Goal: Task Accomplishment & Management: Manage account settings

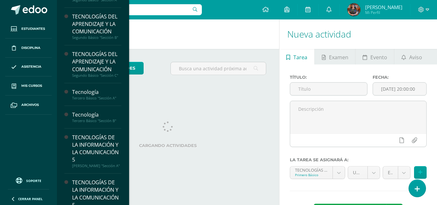
scroll to position [103, 0]
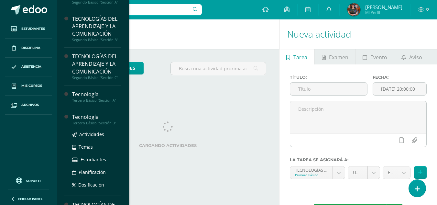
click at [100, 122] on div "Tercero Básico "Sección B"" at bounding box center [96, 123] width 49 height 5
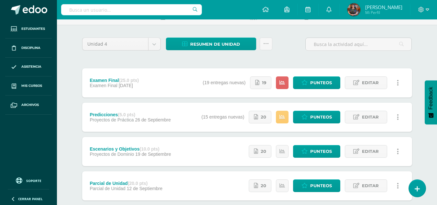
scroll to position [36, 0]
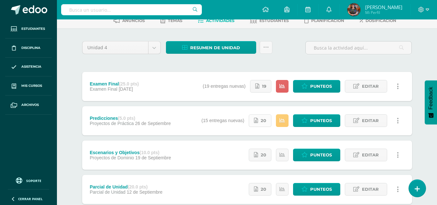
click at [259, 122] on link "20" at bounding box center [260, 120] width 23 height 13
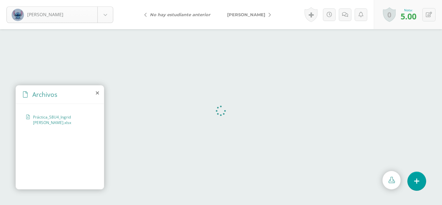
click at [107, 0] on body "Balam, Ingrid Balam, Ingrid Bixcul, Cristina Castro, Jimena Castro, Tania Chint…" at bounding box center [221, 0] width 442 height 0
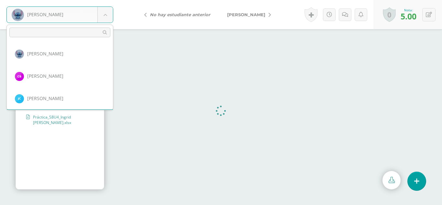
scroll to position [22, 0]
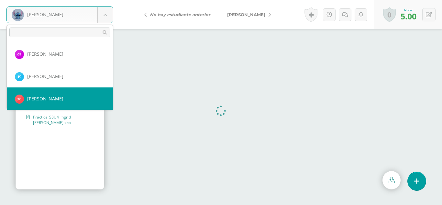
select select "242"
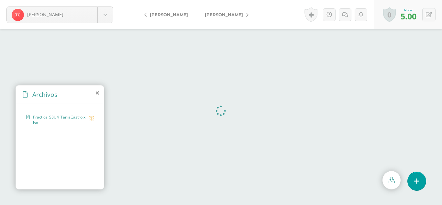
click at [107, 0] on body "Castro, Tania Balam, Ingrid Bixcul, Cristina Castro, Jimena Castro, Tania Chint…" at bounding box center [221, 0] width 442 height 0
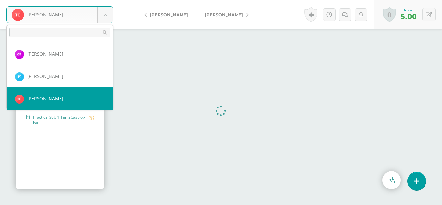
scroll to position [44, 0]
select select "269"
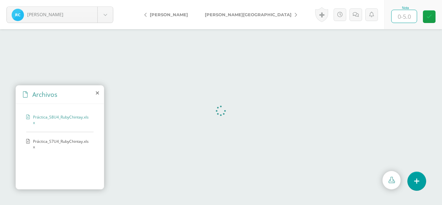
click at [399, 19] on input "text" at bounding box center [403, 16] width 25 height 13
type input "5"
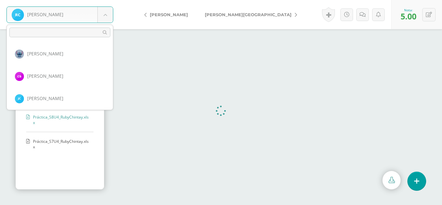
click at [105, 0] on body "Chintay, Ruby Balam, Ingrid Bixcul, Cristina Castro, Jimena Castro, Tania Chint…" at bounding box center [221, 0] width 442 height 0
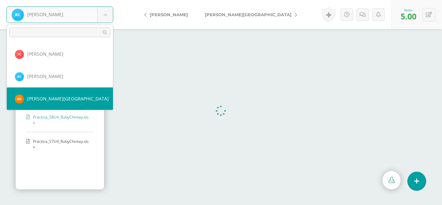
select select "274"
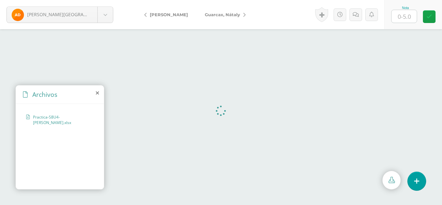
click at [403, 14] on input "text" at bounding box center [403, 16] width 25 height 13
type input "5"
click at [108, 0] on body "[PERSON_NAME][GEOGRAPHIC_DATA] [PERSON_NAME] [PERSON_NAME] [PERSON_NAME][GEOGRA…" at bounding box center [221, 0] width 442 height 0
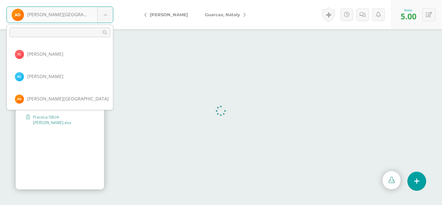
scroll to position [89, 0]
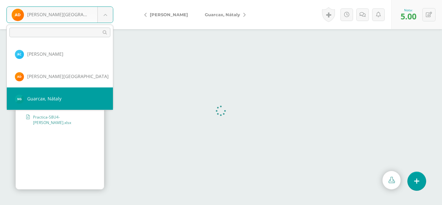
select select "245"
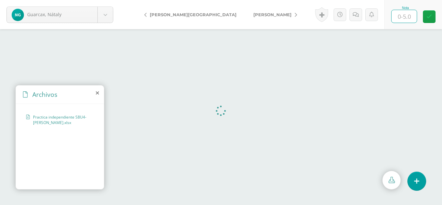
click at [403, 20] on input "text" at bounding box center [403, 16] width 25 height 13
type input "5"
click at [100, 0] on body "Guarcax, Nátaly Balam, Ingrid Bixcul, Cristina Castro, Jimena Castro, Tania Chi…" at bounding box center [221, 0] width 442 height 0
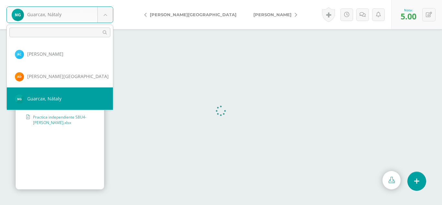
scroll to position [111, 0]
select select "279"
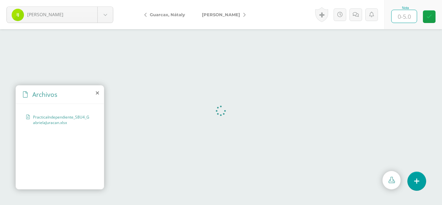
click at [411, 16] on input "text" at bounding box center [403, 16] width 25 height 13
type input "5"
click at [106, 0] on body "Juracán, Ingrid Balam, Ingrid Bixcul, Cristina Castro, Jimena Castro, Tania Chi…" at bounding box center [221, 0] width 442 height 0
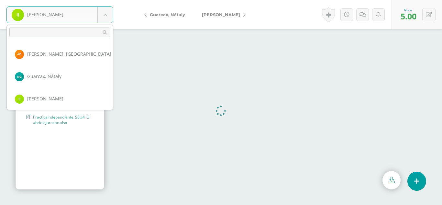
scroll to position [134, 0]
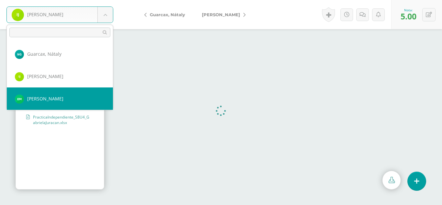
select select "247"
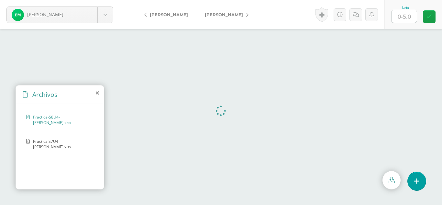
click at [404, 17] on input "text" at bounding box center [403, 16] width 25 height 13
type input "5"
click at [109, 0] on body "Magzul, Evelyn Balam, Ingrid Bixcul, Cristina Castro, Jimena Castro, Tania Chin…" at bounding box center [221, 0] width 442 height 0
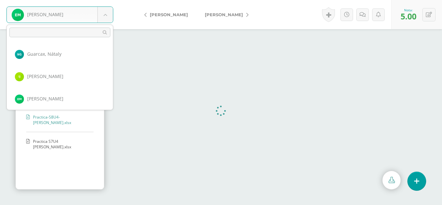
scroll to position [156, 0]
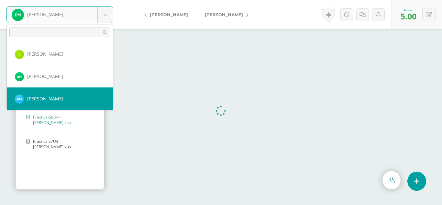
select select "248"
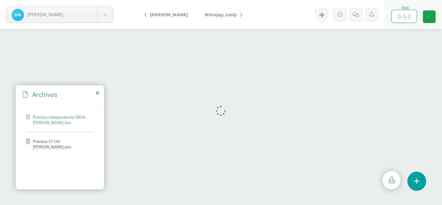
click at [403, 16] on input "text" at bounding box center [403, 16] width 25 height 13
type input "5"
click at [109, 0] on body "Meletz, Gloria Balam, Ingrid Bixcul, Cristina Castro, Jimena Castro, Tania Chin…" at bounding box center [221, 0] width 442 height 0
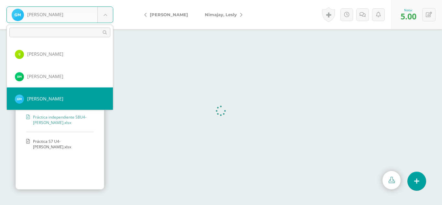
scroll to position [178, 0]
select select "250"
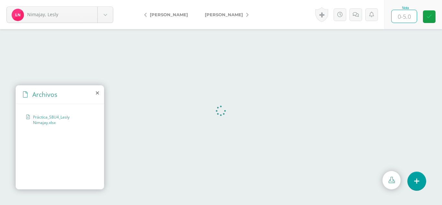
click at [411, 18] on input "text" at bounding box center [403, 16] width 25 height 13
click at [407, 11] on input "text" at bounding box center [403, 16] width 25 height 13
type input "5"
click at [108, 0] on body "Nimajay, Lesly Balam, Ingrid Bixcul, Cristina Castro, Jimena Castro, Tania Chin…" at bounding box center [221, 0] width 442 height 0
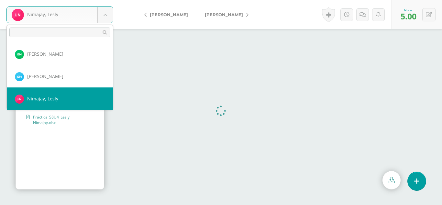
scroll to position [201, 0]
select select "282"
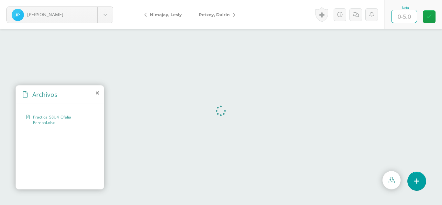
click at [403, 20] on input "text" at bounding box center [403, 16] width 25 height 13
type input "5"
click at [106, 0] on body "[PERSON_NAME] [PERSON_NAME], [GEOGRAPHIC_DATA][PERSON_NAME][GEOGRAPHIC_DATA][GE…" at bounding box center [221, 0] width 442 height 0
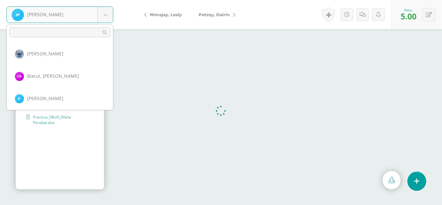
scroll to position [201, 0]
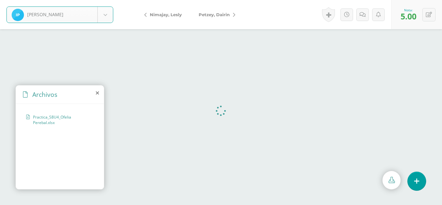
click at [106, 0] on body "[PERSON_NAME] [PERSON_NAME], [GEOGRAPHIC_DATA][PERSON_NAME][GEOGRAPHIC_DATA][GE…" at bounding box center [221, 0] width 442 height 0
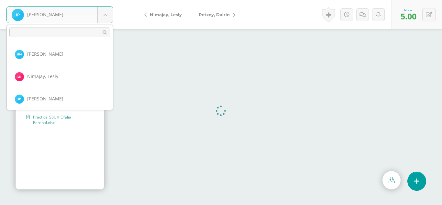
scroll to position [223, 0]
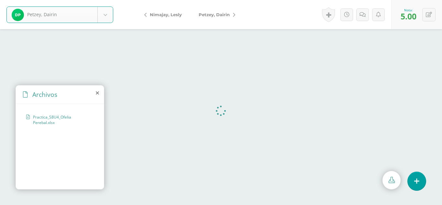
select select "283"
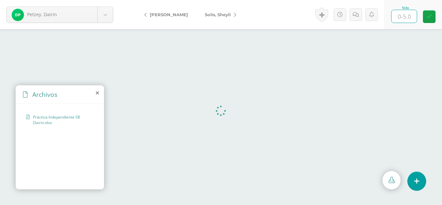
click at [405, 21] on input "text" at bounding box center [403, 16] width 25 height 13
type input "5"
click at [102, 0] on body "Petzey, Dairin Balam, Ingrid Bixcul, Cristina Castro, Jimena Castro, Tania Chin…" at bounding box center [221, 0] width 442 height 0
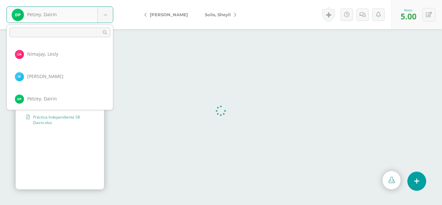
scroll to position [245, 0]
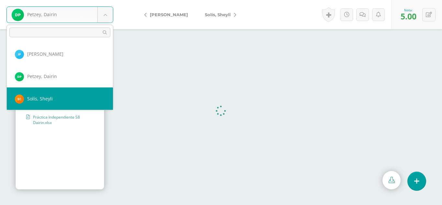
select select "271"
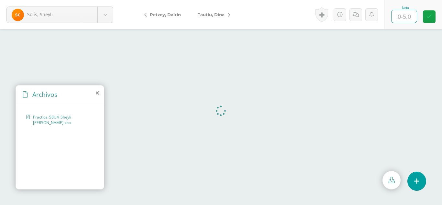
click at [411, 17] on input "text" at bounding box center [403, 16] width 25 height 13
type input "5"
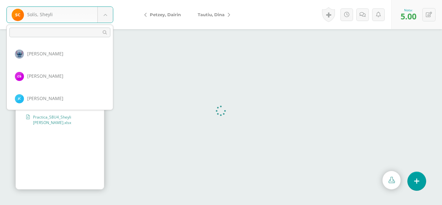
click at [104, 0] on body "[PERSON_NAME] [PERSON_NAME], [PERSON_NAME][GEOGRAPHIC_DATA] [GEOGRAPHIC_DATA][P…" at bounding box center [221, 0] width 442 height 0
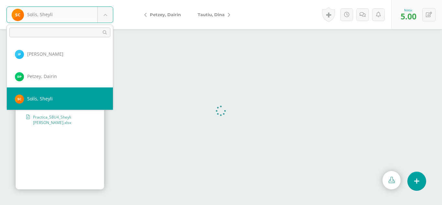
scroll to position [267, 0]
select select "284"
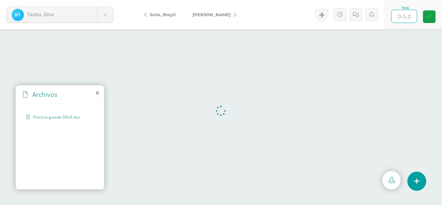
click at [404, 17] on input "text" at bounding box center [403, 16] width 25 height 13
type input "5"
click at [111, 0] on body "Tautiu, Dina Balam, Ingrid Bixcul, Cristina Castro, Jimena Castro, Tania Chinta…" at bounding box center [221, 0] width 442 height 0
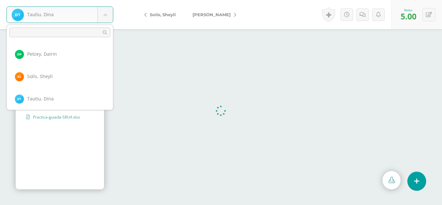
scroll to position [290, 0]
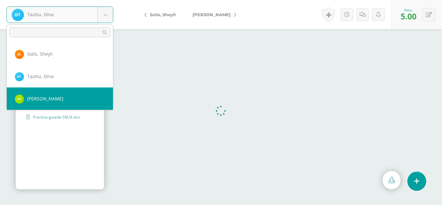
select select "256"
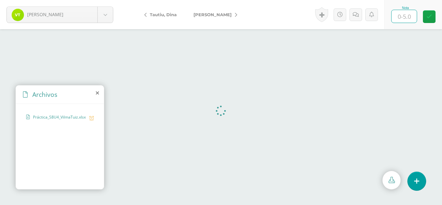
click at [399, 21] on input "text" at bounding box center [403, 16] width 25 height 13
type input "5"
click at [101, 0] on body "[PERSON_NAME], [PERSON_NAME], [PERSON_NAME][GEOGRAPHIC_DATA] [GEOGRAPHIC_DATA][…" at bounding box center [221, 0] width 442 height 0
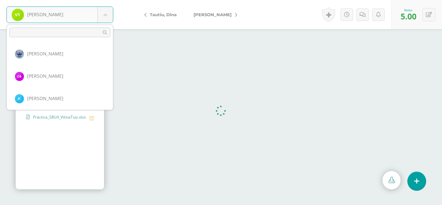
scroll to position [312, 0]
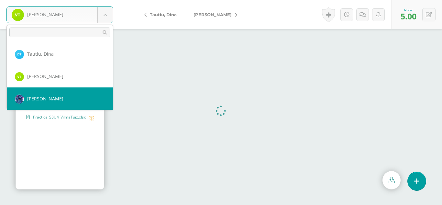
select select "259"
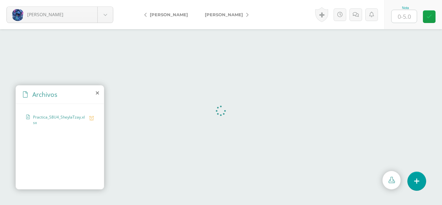
click at [409, 10] on input "text" at bounding box center [403, 16] width 25 height 13
type input "5"
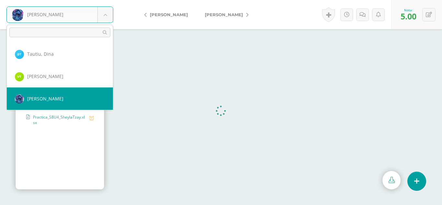
click at [104, 0] on body "Tzay, Sheyla Balam, Ingrid Bixcul, Cristina Castro, Jimena Castro, Tania Chinta…" at bounding box center [221, 0] width 442 height 0
select select "286"
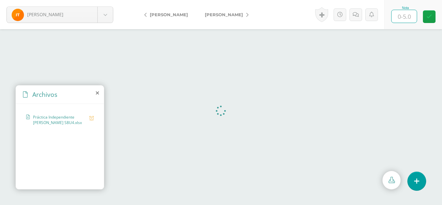
click at [403, 16] on input "text" at bounding box center [403, 16] width 25 height 13
type input "5"
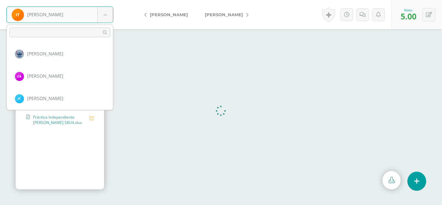
click at [107, 0] on body "Tzorín, Irma Balam, Ingrid Bixcul, Cristina Castro, Jimena Castro, Tania Chinta…" at bounding box center [221, 0] width 442 height 0
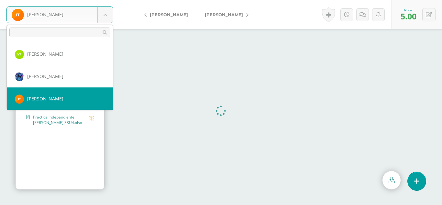
scroll to position [357, 0]
select select "289"
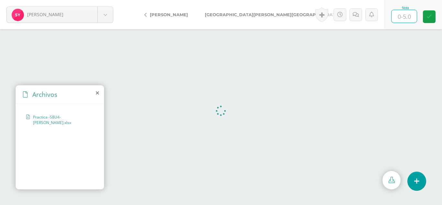
click at [408, 17] on input "text" at bounding box center [403, 16] width 25 height 13
click at [403, 19] on input "text" at bounding box center [403, 16] width 25 height 13
type input "5"
click at [108, 0] on body "Yaxón, Sandra Balam, Ingrid Bixcul, Cristina Castro, Jimena Castro, Tania Chint…" at bounding box center [221, 0] width 442 height 0
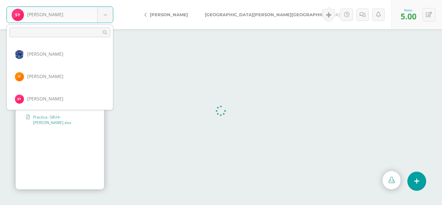
scroll to position [379, 0]
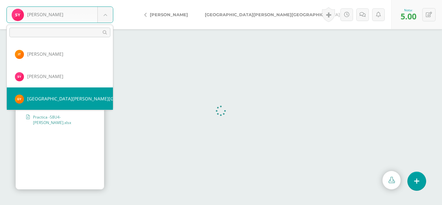
select select "261"
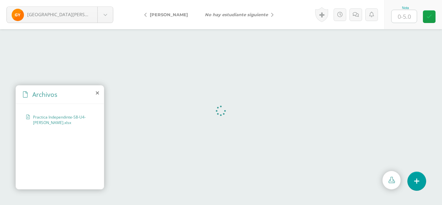
click at [97, 92] on icon at bounding box center [97, 92] width 3 height 5
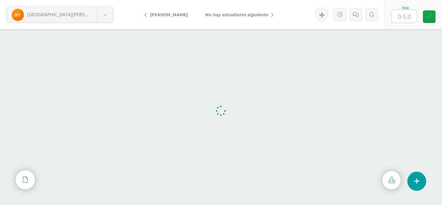
click at [399, 19] on input "text" at bounding box center [403, 16] width 25 height 13
type input "5"
click at [102, 0] on body "[GEOGRAPHIC_DATA], [GEOGRAPHIC_DATA][PERSON_NAME], [PERSON_NAME], [PERSON_NAME]…" at bounding box center [221, 0] width 442 height 0
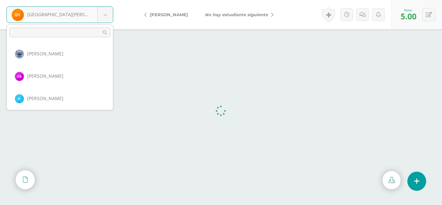
scroll to position [379, 0]
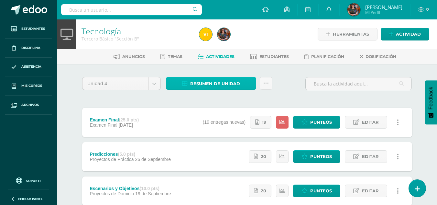
click at [228, 85] on span "Resumen de unidad" at bounding box center [215, 84] width 50 height 12
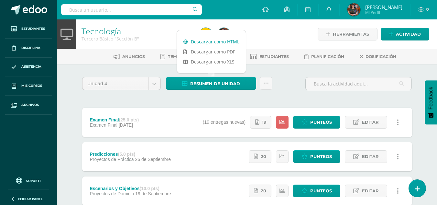
click at [223, 42] on link "Descargar como HTML" at bounding box center [211, 42] width 69 height 10
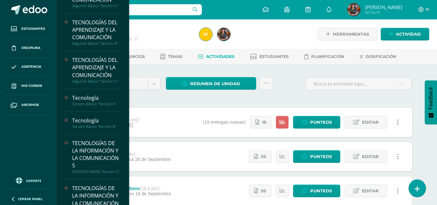
scroll to position [128, 0]
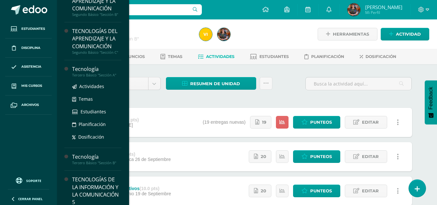
click at [79, 75] on div "Tercero Básico "Sección A"" at bounding box center [96, 75] width 49 height 5
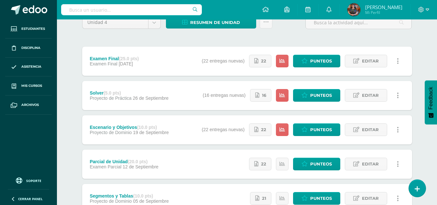
scroll to position [67, 0]
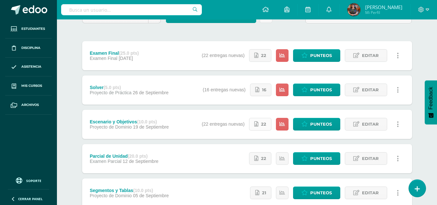
click at [258, 123] on icon at bounding box center [256, 123] width 4 height 5
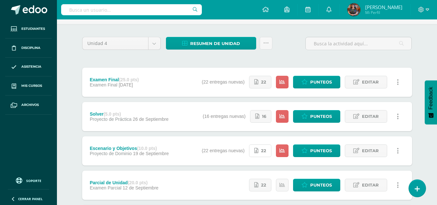
scroll to position [39, 0]
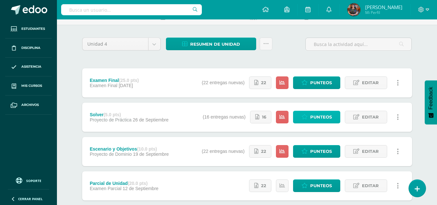
click at [302, 114] on icon at bounding box center [304, 116] width 6 height 5
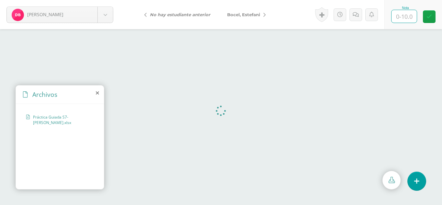
click at [404, 18] on input "text" at bounding box center [403, 16] width 25 height 13
type input "10"
click at [104, 0] on body "Balam, Delia Balam, Delia Bocel, Estefani Bocel, Rosalina Chumil, Yojana Cojtín…" at bounding box center [221, 0] width 442 height 0
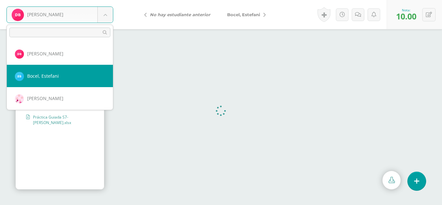
select select "268"
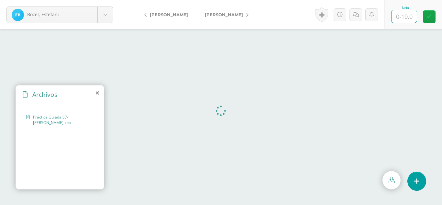
click at [410, 18] on input "text" at bounding box center [403, 16] width 25 height 13
click at [399, 17] on input "text" at bounding box center [403, 16] width 25 height 13
type input "10"
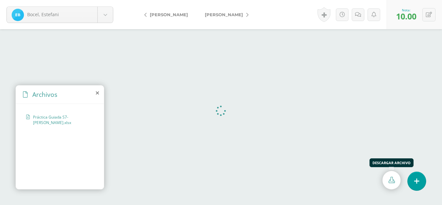
click at [390, 178] on icon at bounding box center [391, 180] width 6 height 6
click at [109, 0] on body "Bocel, Estefani Balam, Delia Bocel, Estefani Bocel, Rosalina Chumil, Yojana Coj…" at bounding box center [221, 0] width 442 height 0
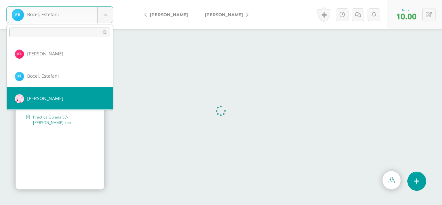
select select "240"
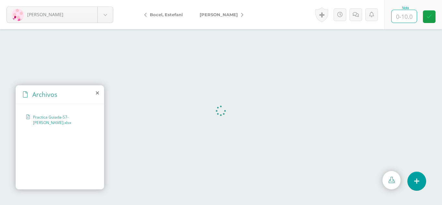
click at [405, 16] on input "text" at bounding box center [403, 16] width 25 height 13
type input "10"
click at [109, 0] on body "Bocel, Rosalina Balam, Delia Bocel, Estefani Bocel, Rosalina Chumil, Yojana Coj…" at bounding box center [221, 0] width 442 height 0
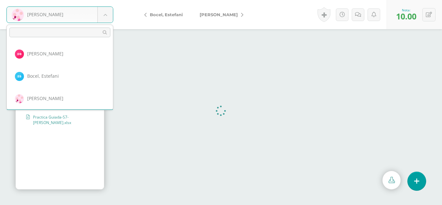
scroll to position [22, 0]
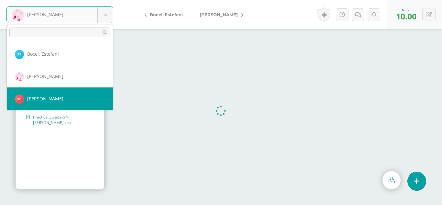
select select "270"
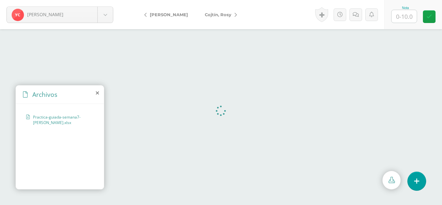
click at [406, 18] on input "text" at bounding box center [403, 16] width 25 height 13
click at [424, 15] on button at bounding box center [428, 14] width 13 height 13
type input "10"
click at [103, 0] on body "[PERSON_NAME] [PERSON_NAME] [PERSON_NAME] [PERSON_NAME] [GEOGRAPHIC_DATA][PERSO…" at bounding box center [221, 0] width 442 height 0
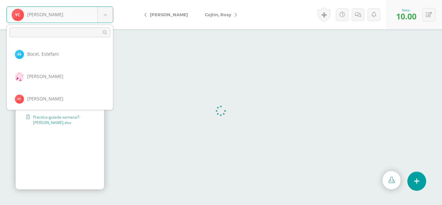
scroll to position [44, 0]
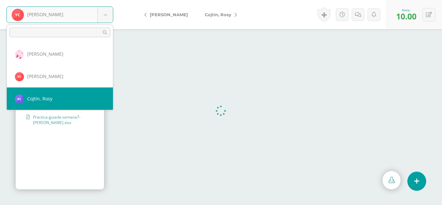
select select "272"
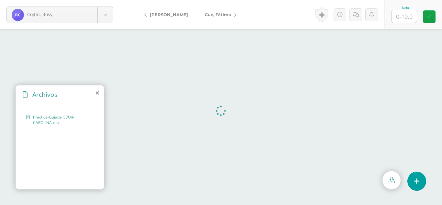
click at [401, 17] on input "text" at bounding box center [403, 16] width 25 height 13
type input "10"
click at [398, 8] on div "Nota:" at bounding box center [406, 10] width 20 height 5
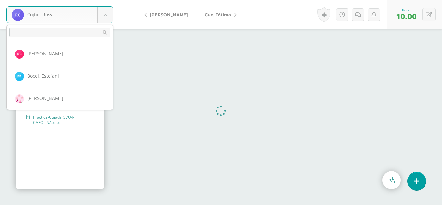
click at [105, 0] on body "Cojtín, Rosy Balam, Delia Bocel, Estefani Bocel, Rosalina Chumil, Yojana Cojtín…" at bounding box center [221, 0] width 442 height 0
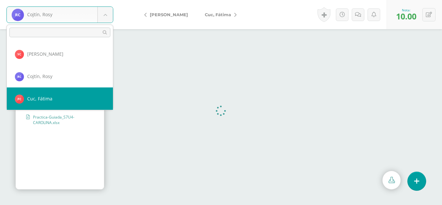
select select "273"
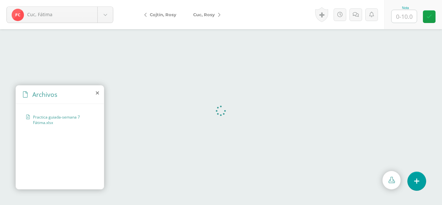
click at [403, 18] on input "text" at bounding box center [403, 16] width 25 height 13
type input "10"
click at [106, 0] on body "Cuc, Fátima Balam, Delia Bocel, Estefani Bocel, Rosalina Chumil, Yojana Cojtín,…" at bounding box center [221, 0] width 442 height 0
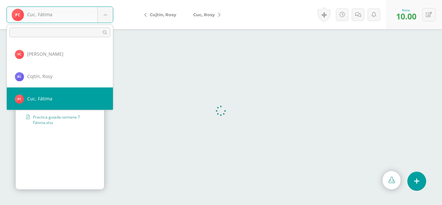
scroll to position [89, 0]
select select "244"
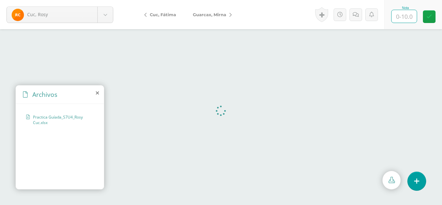
click at [409, 15] on input "text" at bounding box center [403, 16] width 25 height 13
type input "10"
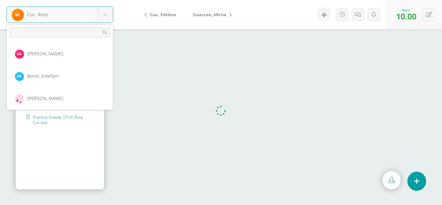
click at [107, 0] on body "Cuc, Rosy Balam, Delia Bocel, Estefani Bocel, Rosalina Chumil, Yojana Cojtín, R…" at bounding box center [221, 0] width 442 height 0
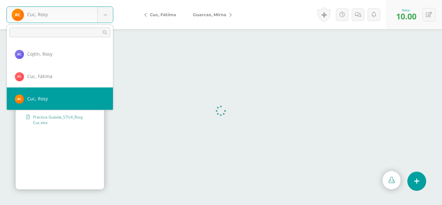
scroll to position [111, 0]
select select "246"
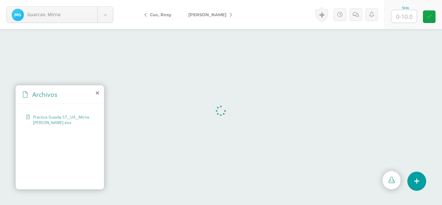
click at [405, 17] on input "text" at bounding box center [403, 16] width 25 height 13
type input "10"
click at [111, 0] on body "[PERSON_NAME] [PERSON_NAME] [PERSON_NAME] [PERSON_NAME] [PERSON_NAME] [GEOGRAPH…" at bounding box center [221, 0] width 442 height 0
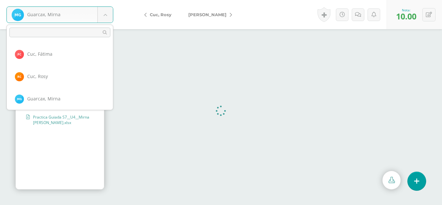
scroll to position [134, 0]
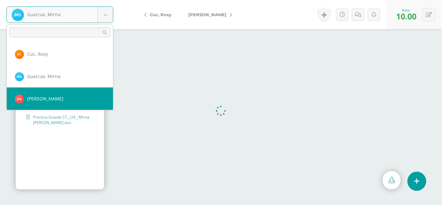
select select "276"
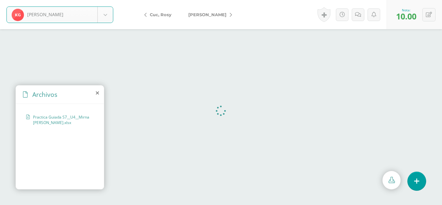
click at [382, 9] on div "Historial de actividad [PERSON_NAME] ha subido Practica Guiada S7__U4__Mirna [P…" at bounding box center [350, 14] width 71 height 29
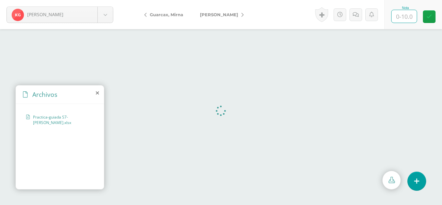
click at [394, 16] on input "text" at bounding box center [403, 16] width 25 height 13
type input "10"
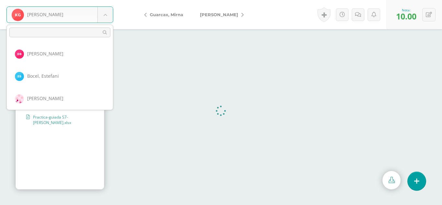
click at [106, 0] on body "[PERSON_NAME] [PERSON_NAME] [PERSON_NAME] [PERSON_NAME] [GEOGRAPHIC_DATA][PERSO…" at bounding box center [221, 0] width 442 height 0
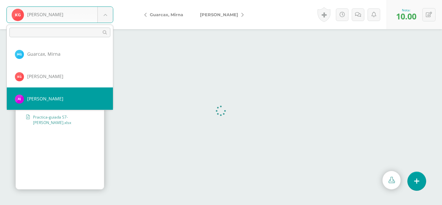
select select "277"
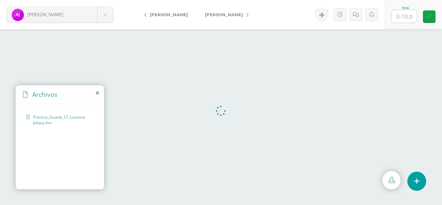
click at [402, 15] on input "text" at bounding box center [403, 16] width 25 height 13
type input "10"
click at [108, 0] on body "[PERSON_NAME] [PERSON_NAME] [PERSON_NAME] [PERSON_NAME] [GEOGRAPHIC_DATA][PERSO…" at bounding box center [221, 0] width 442 height 0
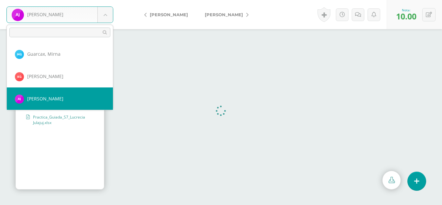
scroll to position [178, 0]
select select "278"
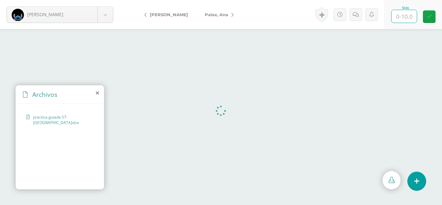
click at [405, 18] on input "text" at bounding box center [403, 16] width 25 height 13
type input "10"
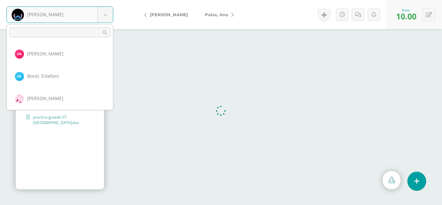
click at [111, 0] on body "[PERSON_NAME] [PERSON_NAME] [PERSON_NAME] [PERSON_NAME] [GEOGRAPHIC_DATA][PERSO…" at bounding box center [221, 0] width 442 height 0
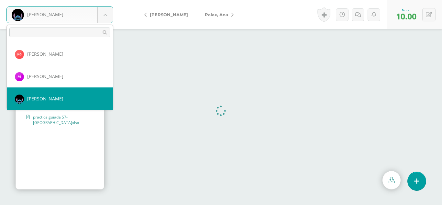
scroll to position [201, 0]
select select "251"
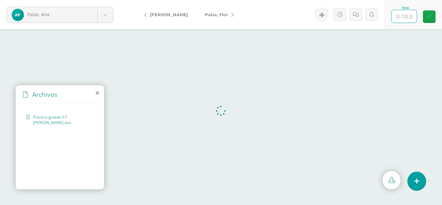
click at [408, 13] on input "text" at bounding box center [403, 16] width 25 height 13
type input "10"
click at [97, 0] on body "Palax, [PERSON_NAME] [PERSON_NAME] [PERSON_NAME] [PERSON_NAME] [GEOGRAPHIC_DATA…" at bounding box center [221, 0] width 442 height 0
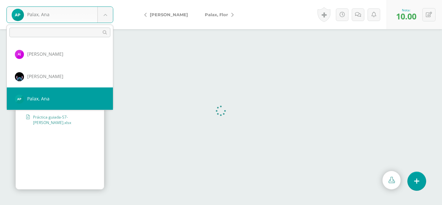
scroll to position [223, 0]
select select "252"
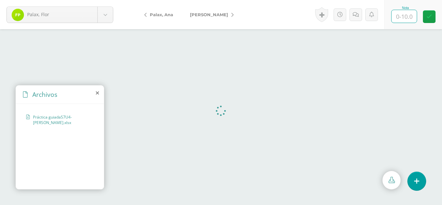
click at [409, 19] on input "text" at bounding box center [403, 16] width 25 height 13
type input "10"
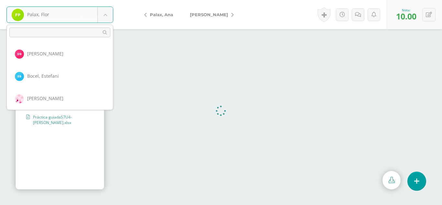
click at [109, 0] on body "Palax, [PERSON_NAME] [PERSON_NAME] [PERSON_NAME] [PERSON_NAME] [GEOGRAPHIC_DATA…" at bounding box center [221, 0] width 442 height 0
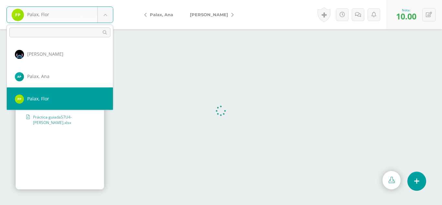
scroll to position [245, 0]
select select "253"
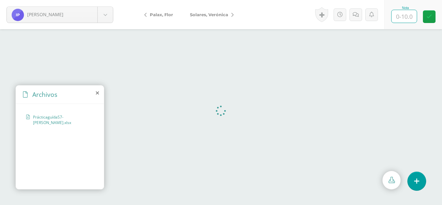
click at [403, 14] on input "text" at bounding box center [403, 16] width 25 height 13
click at [435, 16] on button at bounding box center [428, 14] width 13 height 13
type input "10"
click at [109, 0] on body "[PERSON_NAME] [PERSON_NAME] [PERSON_NAME] [PERSON_NAME] [GEOGRAPHIC_DATA][PERSO…" at bounding box center [221, 0] width 442 height 0
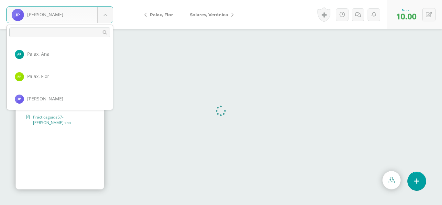
scroll to position [267, 0]
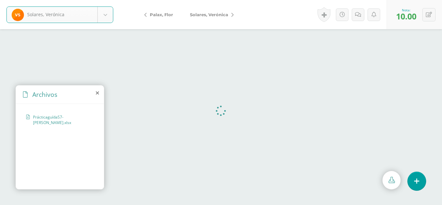
select select "254"
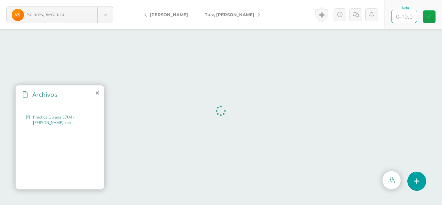
click at [405, 14] on input "text" at bounding box center [403, 16] width 25 height 13
click at [409, 18] on input "text" at bounding box center [403, 16] width 25 height 13
type input "10"
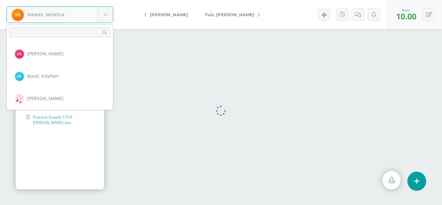
click at [112, 0] on body "Solares, [PERSON_NAME] [PERSON_NAME] [PERSON_NAME] [PERSON_NAME] [GEOGRAPHIC_DA…" at bounding box center [221, 0] width 442 height 0
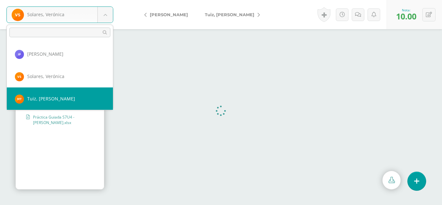
select select "255"
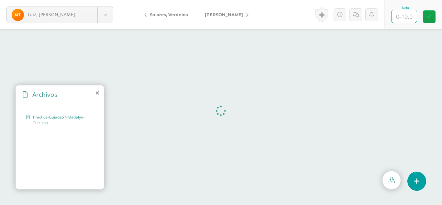
click at [406, 14] on input "text" at bounding box center [403, 16] width 25 height 13
click at [409, 19] on input "text" at bounding box center [403, 16] width 25 height 13
type input "10"
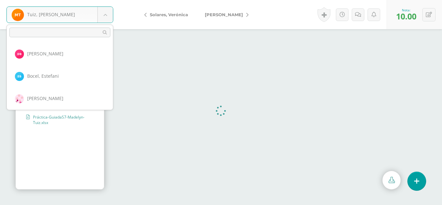
click at [112, 0] on body "Tuiz, Madelyn Balam, Delia Bocel, Estefani Bocel, Rosalina Chumil, Yojana Cojtí…" at bounding box center [221, 0] width 442 height 0
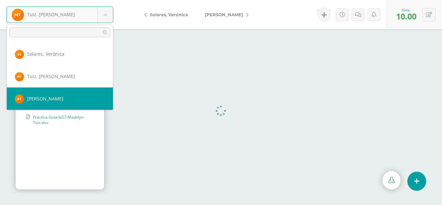
select select "258"
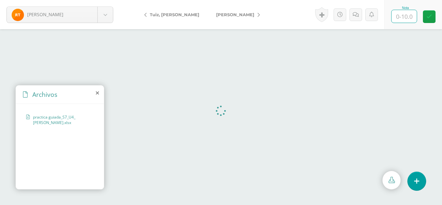
click at [405, 17] on input "text" at bounding box center [403, 16] width 25 height 13
type input "10"
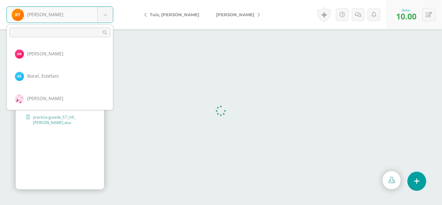
click at [99, 0] on body "Tun, Rosa Balam, Delia Bocel, Estefani Bocel, Rosalina Chumil, Yojana Cojtín, R…" at bounding box center [221, 0] width 442 height 0
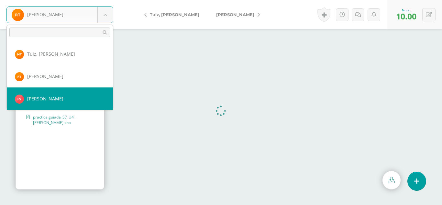
select select "260"
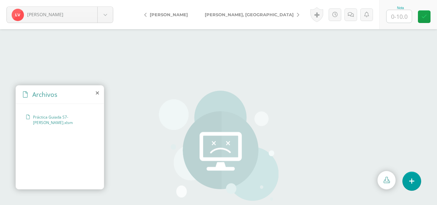
click at [407, 21] on input "text" at bounding box center [399, 16] width 25 height 13
type input "10"
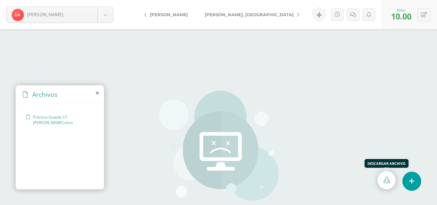
click at [390, 181] on link at bounding box center [386, 180] width 18 height 18
click at [109, 13] on body "Vásquez, Laura Balam, Delia Bocel, Estefani Bocel, Rosalina Chumil, Yojana Cojt…" at bounding box center [218, 138] width 437 height 276
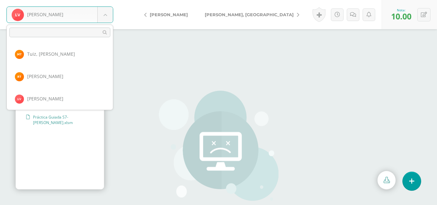
scroll to position [357, 0]
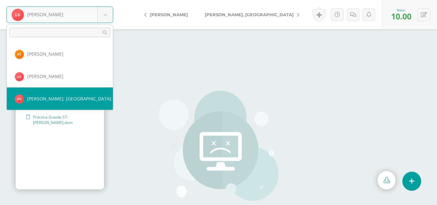
select select "287"
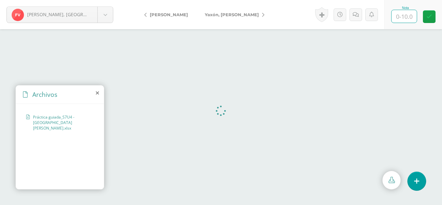
click at [400, 17] on input "text" at bounding box center [403, 16] width 25 height 13
click at [405, 16] on input "text" at bounding box center [403, 16] width 25 height 13
type input "10"
click at [107, 23] on div "Velásquez, Floridalma Balam, Delia Bocel, Estefani Bocel, Rosalina Chumil, Yoja…" at bounding box center [60, 14] width 120 height 29
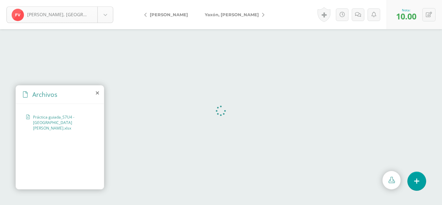
scroll to position [357, 0]
click at [111, 0] on body "Velásquez, Floridalma Balam, Delia Bocel, Estefani Bocel, Rosalina Chumil, Yoja…" at bounding box center [221, 0] width 442 height 0
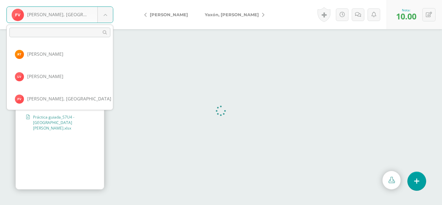
scroll to position [379, 0]
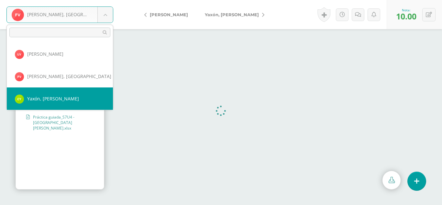
select select "262"
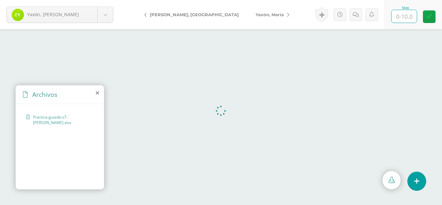
click at [408, 11] on input "text" at bounding box center [403, 16] width 25 height 13
click at [408, 12] on input "text" at bounding box center [403, 16] width 25 height 13
type input "10"
click at [105, 0] on body "Yaxón, Claudia Balam, Delia Bocel, Estefani Bocel, Rosalina Chumil, Yojana Cojt…" at bounding box center [221, 0] width 442 height 0
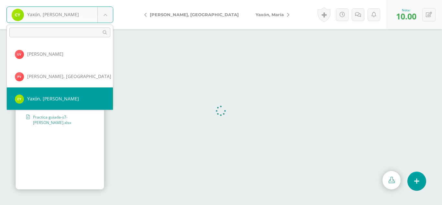
scroll to position [401, 0]
select select "263"
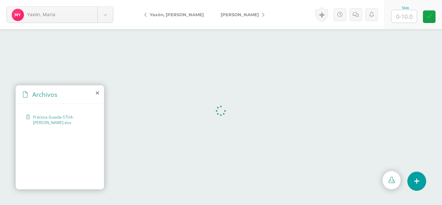
click at [409, 14] on input "text" at bounding box center [403, 16] width 25 height 13
type input "10"
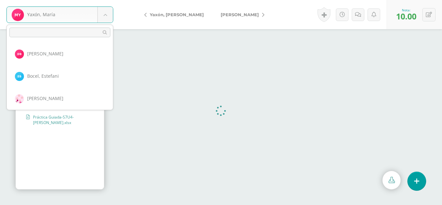
click at [109, 0] on body "Yaxón, [PERSON_NAME] [PERSON_NAME] [PERSON_NAME] [PERSON_NAME] [GEOGRAPHIC_DATA…" at bounding box center [221, 0] width 442 height 0
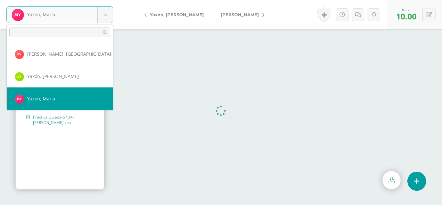
scroll to position [424, 0]
select select "264"
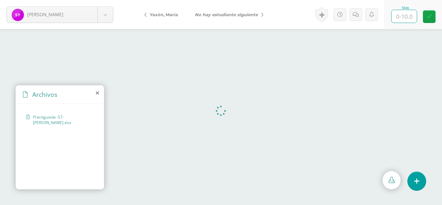
click at [408, 16] on input "text" at bounding box center [403, 16] width 25 height 13
click at [405, 16] on input "text" at bounding box center [403, 16] width 25 height 13
type input "10"
click at [110, 0] on body "Yaxón, Sandra Balam, Delia Bocel, Estefani Bocel, Rosalina Chumil, Yojana Cojtí…" at bounding box center [221, 0] width 442 height 0
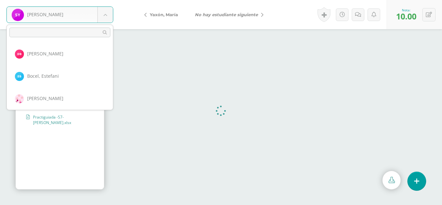
scroll to position [424, 0]
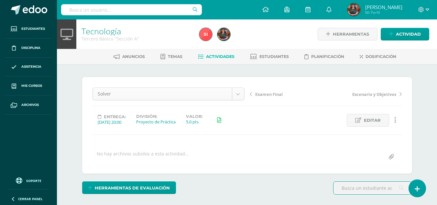
scroll to position [0, 0]
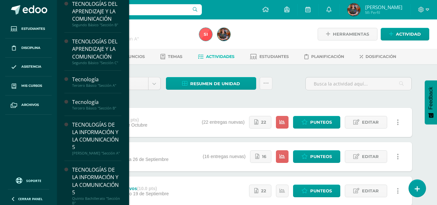
scroll to position [128, 0]
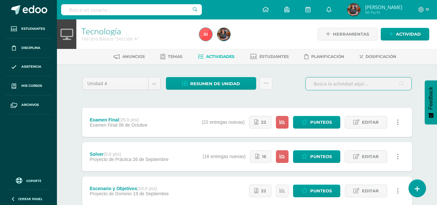
click at [395, 86] on input "text" at bounding box center [359, 83] width 106 height 13
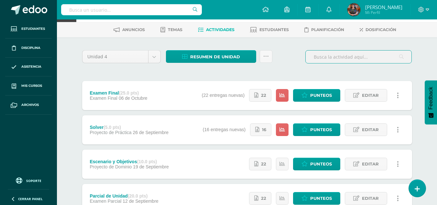
scroll to position [74, 0]
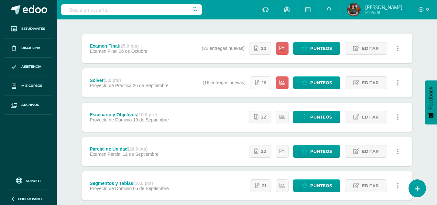
click at [262, 83] on span "16" at bounding box center [264, 83] width 4 height 12
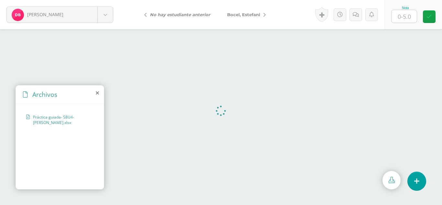
click at [97, 93] on icon at bounding box center [97, 92] width 3 height 5
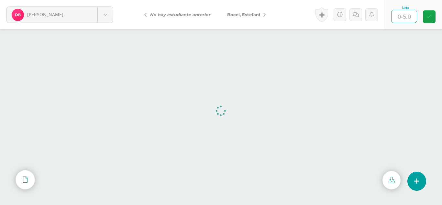
click at [411, 18] on input "text" at bounding box center [403, 16] width 25 height 13
type input "5"
click at [103, 0] on body "Balam, Delia Balam, Delia Bocel, Estefani Bocel, Rosalina Chumil, Yojana Cojtín…" at bounding box center [221, 0] width 442 height 0
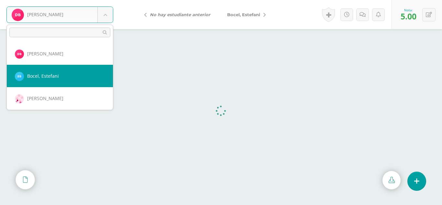
select select "268"
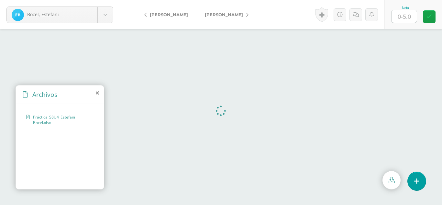
click at [404, 19] on input "text" at bounding box center [403, 16] width 25 height 13
type input "5"
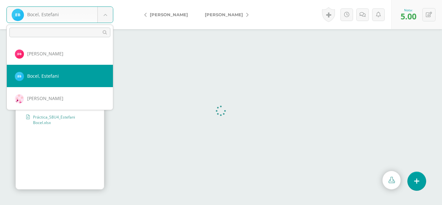
click at [102, 0] on body "[PERSON_NAME] [PERSON_NAME], [PERSON_NAME], [PERSON_NAME] [GEOGRAPHIC_DATA][PER…" at bounding box center [221, 0] width 442 height 0
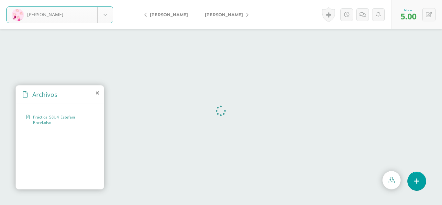
select select "240"
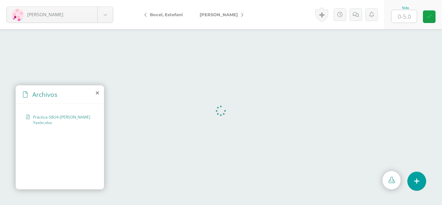
click at [403, 18] on input "text" at bounding box center [403, 16] width 25 height 13
type input "5"
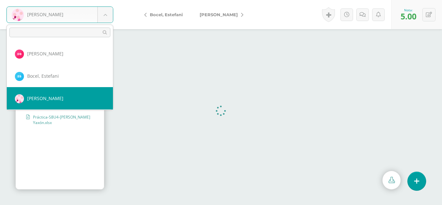
click at [105, 0] on body "Bocel, Rosalina Balam, Delia Bocel, Estefani Bocel, Rosalina Chumil, Yojana Coj…" at bounding box center [221, 0] width 442 height 0
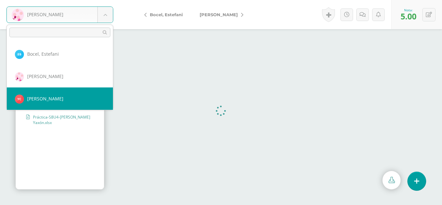
select select "270"
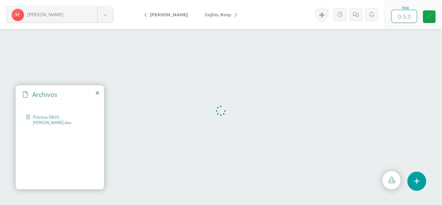
click at [410, 21] on input "text" at bounding box center [403, 16] width 25 height 13
type input "5"
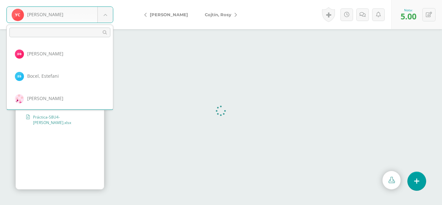
click at [107, 0] on body "[PERSON_NAME], [PERSON_NAME], [PERSON_NAME], [PERSON_NAME] [GEOGRAPHIC_DATA][PE…" at bounding box center [221, 0] width 442 height 0
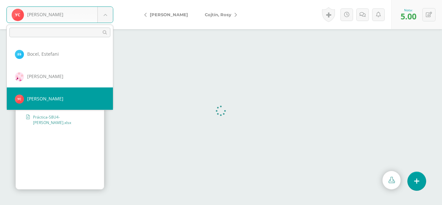
scroll to position [44, 0]
select select "272"
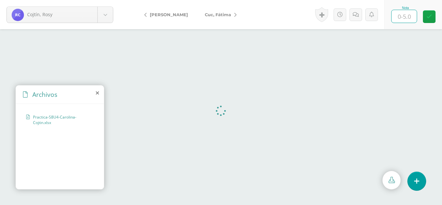
click at [406, 19] on input "text" at bounding box center [403, 16] width 25 height 13
type input "5"
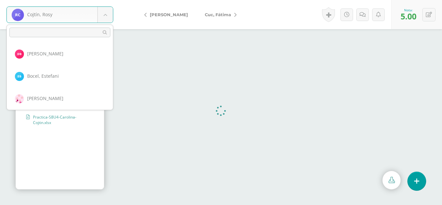
click at [108, 0] on body "Cojtín, Rosy Balam, Delia Bocel, Estefani Bocel, Rosalina Chumil, Yojana Cojtín…" at bounding box center [221, 0] width 442 height 0
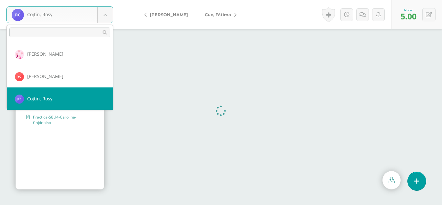
scroll to position [67, 0]
select select "273"
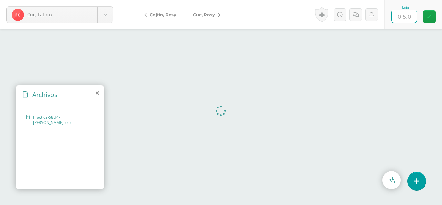
click at [405, 13] on input "text" at bounding box center [403, 16] width 25 height 13
type input "5"
click at [105, 0] on body "Cuc, Fátima Balam, Delia Bocel, Estefani Bocel, Rosalina Chumil, Yojana Cojtín,…" at bounding box center [221, 0] width 442 height 0
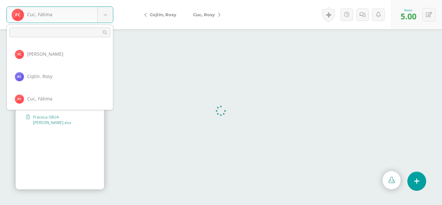
scroll to position [89, 0]
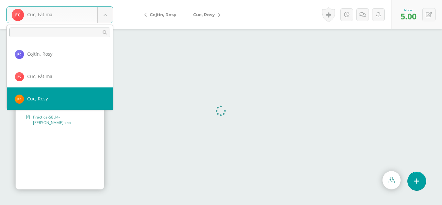
select select "244"
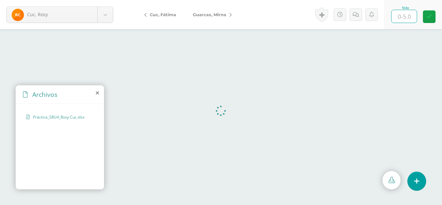
click at [410, 20] on input "text" at bounding box center [403, 16] width 25 height 13
type input "5"
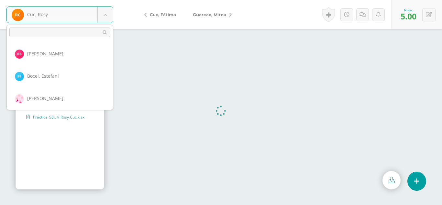
click at [109, 0] on body "Cuc, Rosy Balam, Delia Bocel, Estefani Bocel, Rosalina Chumil, Yojana Cojtín, R…" at bounding box center [221, 0] width 442 height 0
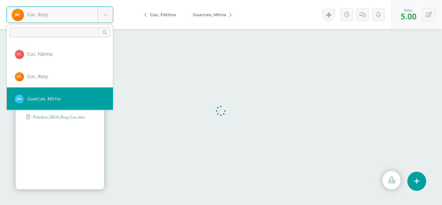
select select "246"
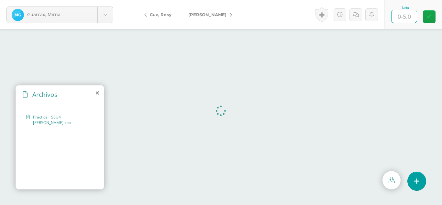
click at [398, 19] on input "text" at bounding box center [403, 16] width 25 height 13
type input "5"
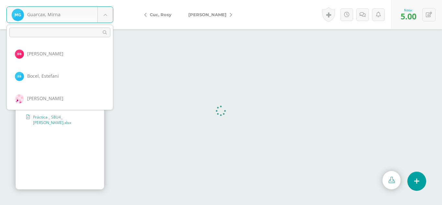
click at [103, 0] on body "Guarcax, [PERSON_NAME] [PERSON_NAME] [PERSON_NAME] [PERSON_NAME] [GEOGRAPHIC_DA…" at bounding box center [221, 0] width 442 height 0
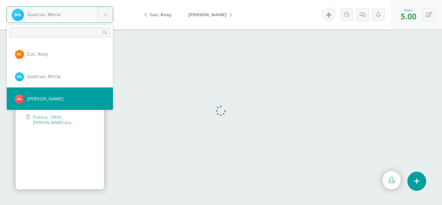
select select "276"
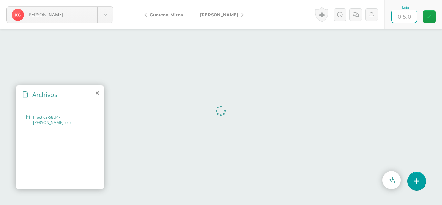
click at [408, 12] on input "text" at bounding box center [403, 16] width 25 height 13
type input "5"
click at [103, 24] on div "Guit, Kimberly Balam, Delia Bocel, Estefani Bocel, Rosalina Chumil, Yojana Cojt…" at bounding box center [60, 14] width 120 height 29
click at [109, 0] on body "Guit, Kimberly Balam, Delia Bocel, Estefani Bocel, Rosalina Chumil, Yojana Cojt…" at bounding box center [221, 0] width 442 height 0
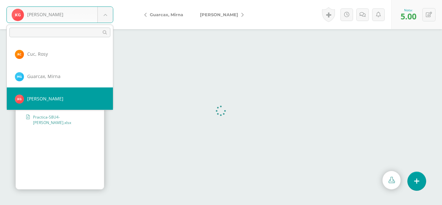
scroll to position [156, 0]
select select "277"
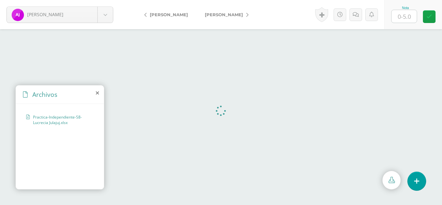
click at [405, 18] on input "text" at bounding box center [403, 16] width 25 height 13
type input "6"
type input "5"
click at [104, 0] on body "Julajuj, Ana Balam, Delia Bocel, Estefani Bocel, Rosalina Chumil, Yojana Cojtín…" at bounding box center [221, 0] width 442 height 0
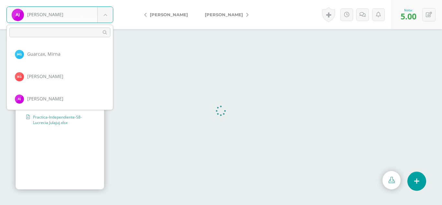
scroll to position [178, 0]
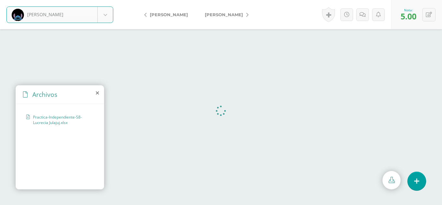
select select "278"
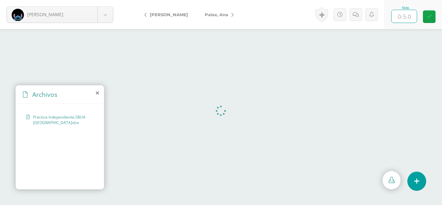
click at [400, 20] on input "text" at bounding box center [403, 16] width 25 height 13
type input "5"
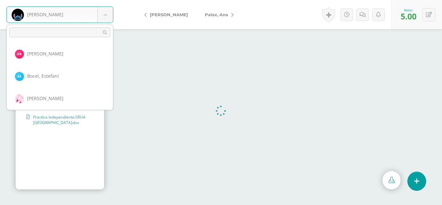
click at [103, 0] on body "Juracán, Evelyn Balam, Delia Bocel, Estefani Bocel, Rosalina Chumil, Yojana Coj…" at bounding box center [221, 0] width 442 height 0
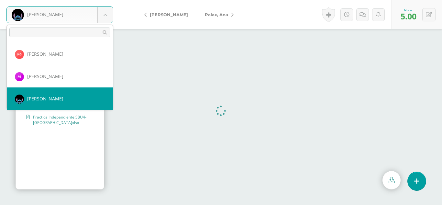
scroll to position [201, 0]
select select "251"
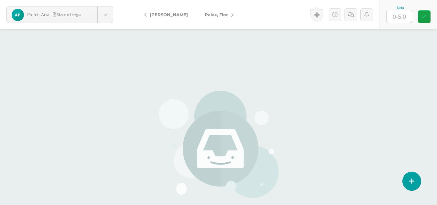
click at [398, 14] on input "text" at bounding box center [399, 16] width 25 height 13
type input "00"
click at [362, 19] on link at bounding box center [357, 14] width 13 height 13
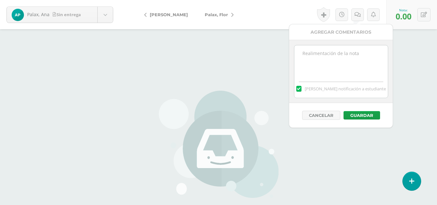
click at [368, 43] on div "[PERSON_NAME] notificación a estudiante" at bounding box center [340, 71] width 103 height 63
click at [318, 62] on textarea at bounding box center [340, 61] width 93 height 32
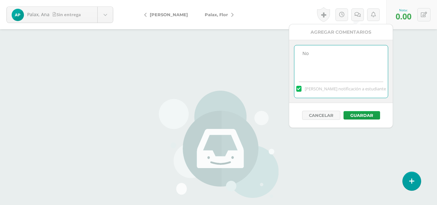
type textarea "N"
type textarea "A"
type textarea "Sin entrega"
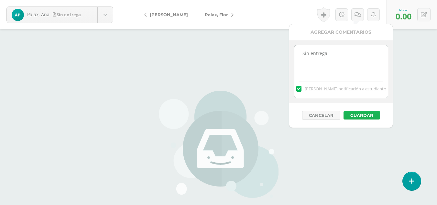
click at [366, 112] on button "Guardar" at bounding box center [361, 115] width 37 height 8
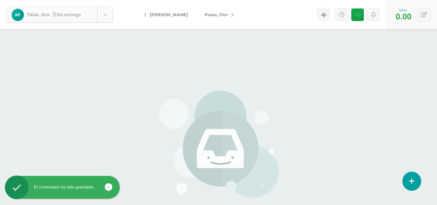
scroll to position [201, 0]
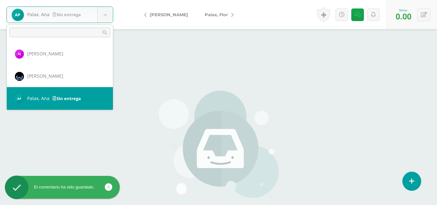
scroll to position [223, 0]
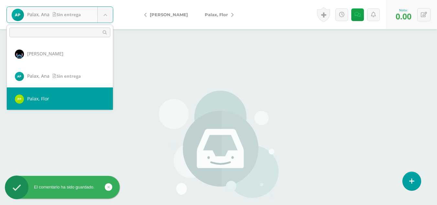
select select "252"
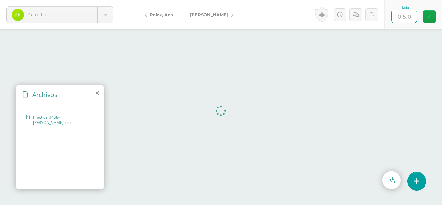
click at [405, 17] on input "text" at bounding box center [403, 16] width 25 height 13
type input "5"
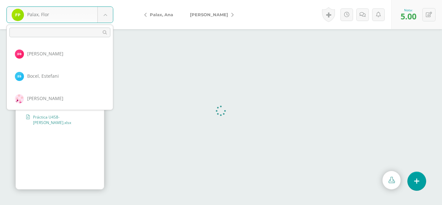
click at [107, 0] on body "Palax, Flor Balam, Delia Bocel, Estefani Bocel, Rosalina Chumil, Yojana Cojtín,…" at bounding box center [221, 0] width 442 height 0
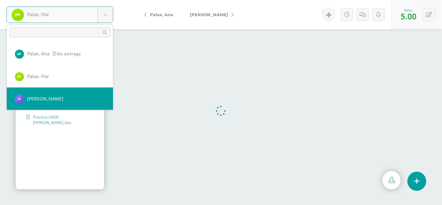
select select "253"
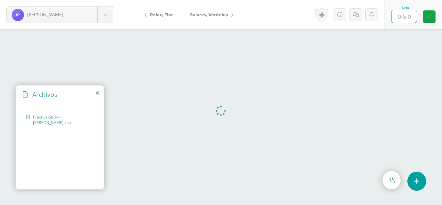
click at [402, 14] on input "text" at bounding box center [403, 16] width 25 height 13
type input "5"
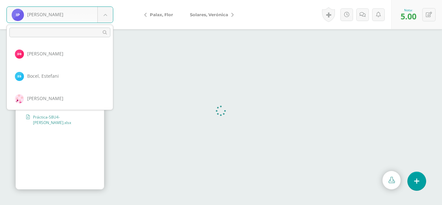
click at [103, 0] on body "Piló, Ingrid Balam, Delia Bocel, Estefani Bocel, Rosalina Chumil, Yojana Cojtín…" at bounding box center [221, 0] width 442 height 0
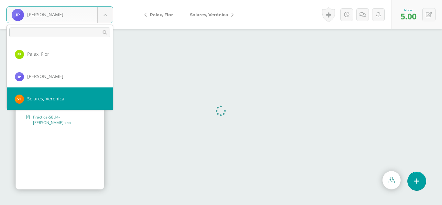
select select "254"
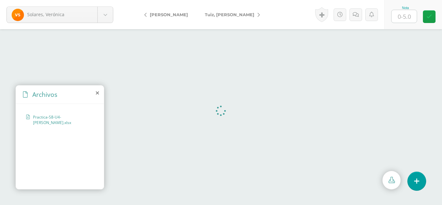
click at [42, 189] on div "Archivos Practica-S8-U4-[PERSON_NAME].xlsx" at bounding box center [60, 137] width 89 height 104
click at [406, 18] on input "text" at bounding box center [403, 16] width 25 height 13
type input "5"
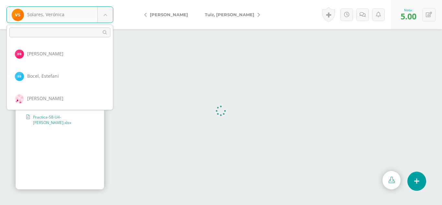
click at [109, 0] on body "Solares, [PERSON_NAME] [PERSON_NAME] [PERSON_NAME] [PERSON_NAME] [GEOGRAPHIC_DA…" at bounding box center [221, 0] width 442 height 0
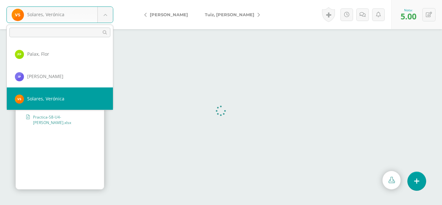
scroll to position [290, 0]
select select "255"
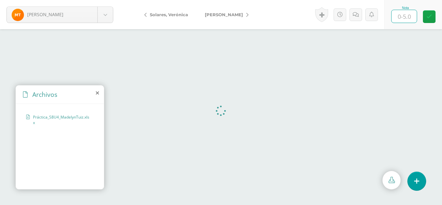
click at [409, 17] on input "text" at bounding box center [403, 16] width 25 height 13
type input "5"
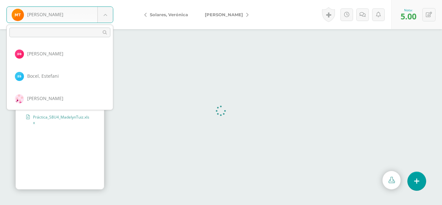
click at [106, 0] on body "Tuiz, [PERSON_NAME], [PERSON_NAME], [PERSON_NAME], [PERSON_NAME] [GEOGRAPHIC_DA…" at bounding box center [221, 0] width 442 height 0
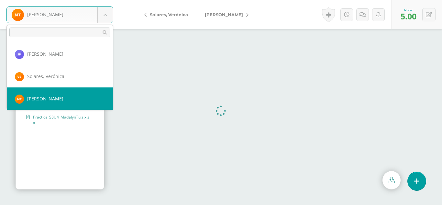
scroll to position [312, 0]
select select "258"
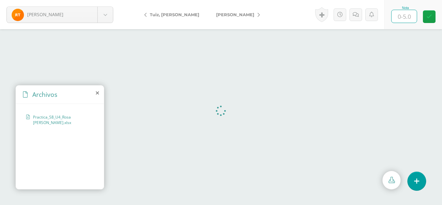
click at [408, 17] on input "text" at bounding box center [403, 16] width 25 height 13
type input "5"
click at [101, 0] on body "Tun, Rosa Balam, Delia Bocel, Estefani Bocel, Rosalina Chumil, Yojana Cojtín, R…" at bounding box center [221, 0] width 442 height 0
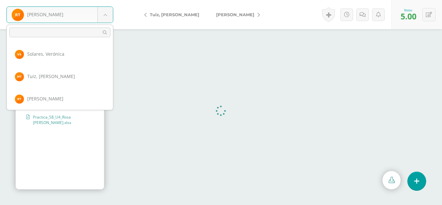
scroll to position [335, 0]
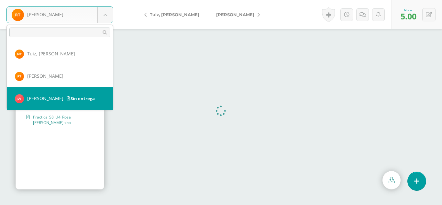
select select "260"
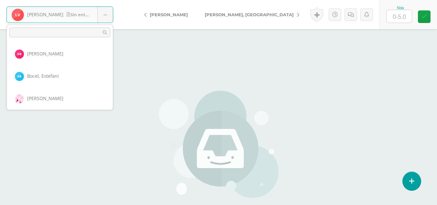
click at [108, 19] on body "Vásquez, Laura Sin entrega Balam, Delia Bocel, Estefani Bocel, Rosalina Chumil,…" at bounding box center [218, 134] width 437 height 269
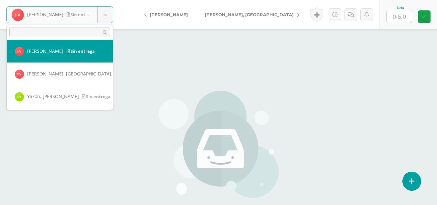
scroll to position [360, 0]
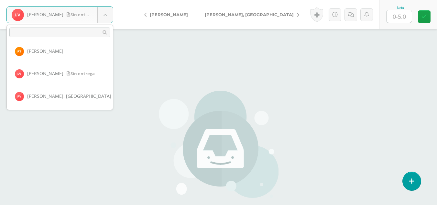
click at [399, 17] on body "Vásquez, Laura Sin entrega Balam, Delia Bocel, Estefani Bocel, Rosalina Chumil,…" at bounding box center [218, 134] width 437 height 269
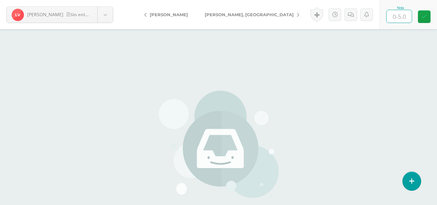
click at [399, 17] on input "text" at bounding box center [399, 16] width 25 height 13
type input "6"
type input "5"
click at [112, 16] on body "Vásquez, Laura Sin entrega Balam, Delia Bocel, Estefani Bocel, Rosalina Chumil,…" at bounding box center [218, 134] width 437 height 269
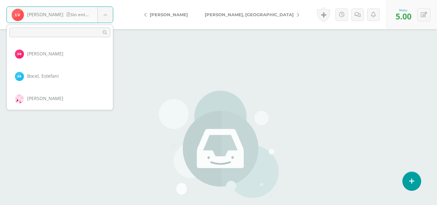
scroll to position [358, 0]
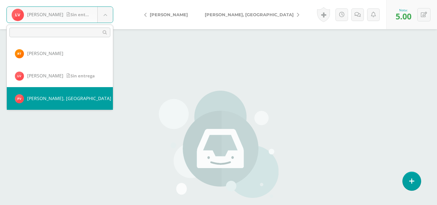
select select "287"
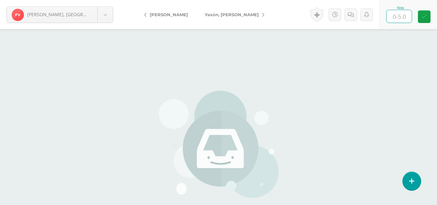
click at [402, 18] on input "text" at bounding box center [399, 16] width 25 height 13
type input "4"
type input "5"
click at [103, 12] on body "[PERSON_NAME], [PERSON_NAME] entrega Balam, [PERSON_NAME] [PERSON_NAME] [PERSON…" at bounding box center [218, 134] width 437 height 269
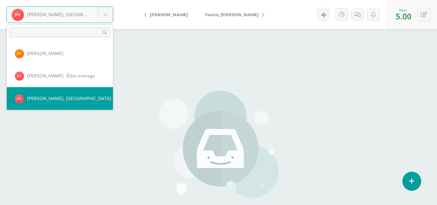
scroll to position [380, 0]
select select "262"
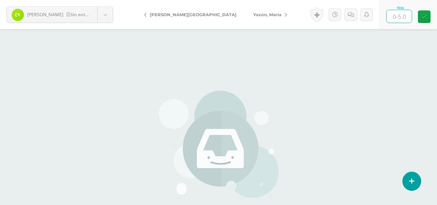
click at [393, 16] on input "text" at bounding box center [399, 16] width 25 height 13
type input "00"
click at [353, 18] on link at bounding box center [357, 14] width 13 height 13
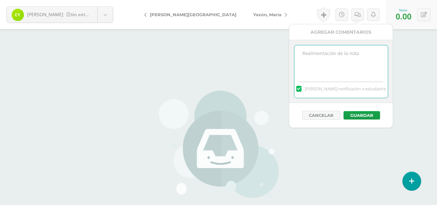
click at [366, 49] on textarea at bounding box center [340, 61] width 93 height 32
type textarea "Sin entrega"
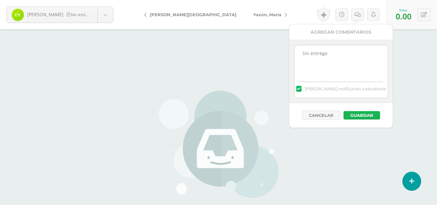
click at [356, 114] on button "Guardar" at bounding box center [361, 115] width 37 height 8
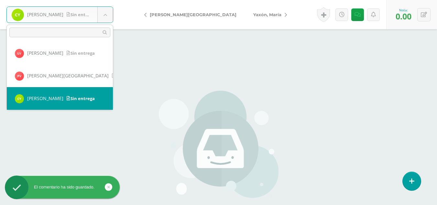
scroll to position [403, 0]
select select "263"
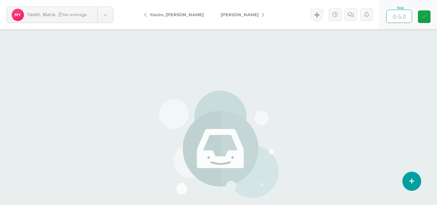
click at [400, 16] on input "text" at bounding box center [399, 16] width 25 height 13
type input "5"
click at [109, 18] on body "Yaxón, [PERSON_NAME] entrega Balam, [PERSON_NAME] [PERSON_NAME] [PERSON_NAME] […" at bounding box center [218, 134] width 437 height 269
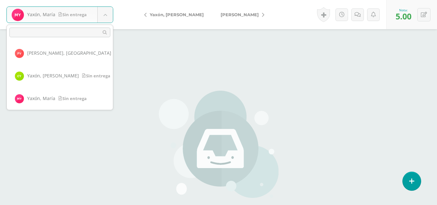
scroll to position [426, 0]
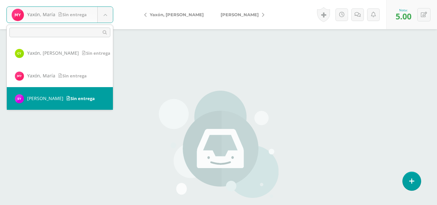
select select "264"
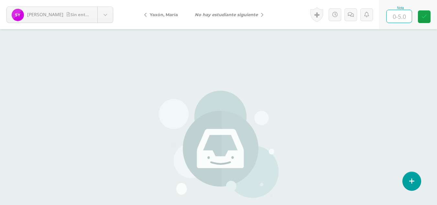
click at [403, 16] on input "text" at bounding box center [399, 16] width 25 height 13
type input "5"
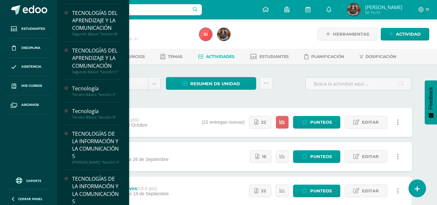
scroll to position [128, 0]
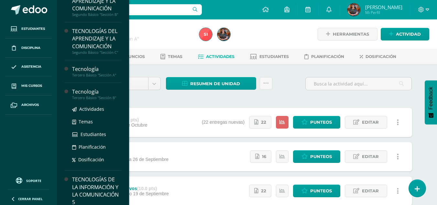
click at [103, 95] on div "Tecnología" at bounding box center [96, 91] width 49 height 7
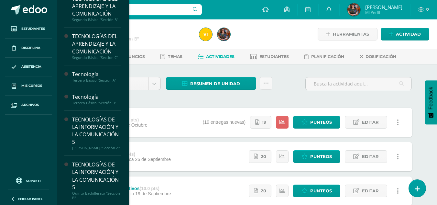
scroll to position [128, 0]
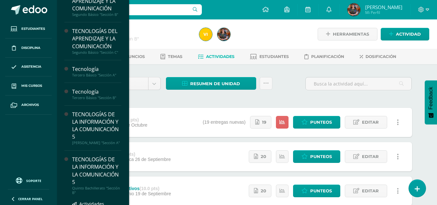
click at [93, 185] on div "TECNOLOGÍAS DE LA INFORMACIÓN Y LA COMUNICACIÓN 5" at bounding box center [96, 171] width 49 height 30
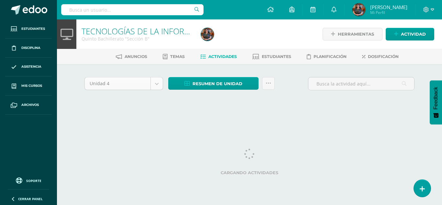
click at [156, 82] on body "Estudiantes Disciplina Asistencia Mis cursos Archivos Soporte Ayuda Reportar un…" at bounding box center [221, 60] width 442 height 121
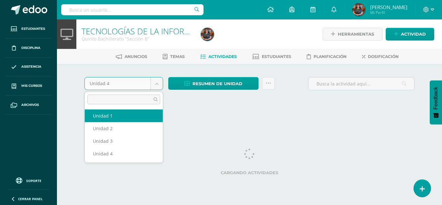
select select "Unidad 1"
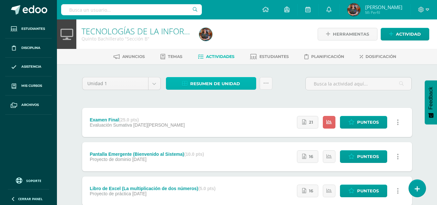
click at [239, 86] on span "Resumen de unidad" at bounding box center [215, 84] width 50 height 12
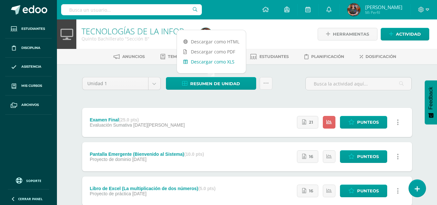
click at [227, 65] on link "Descargar como XLS" at bounding box center [211, 62] width 69 height 10
click at [172, 90] on div "Resumen de unidad Enviar punteos a revision Historial de actividad" at bounding box center [219, 86] width 112 height 18
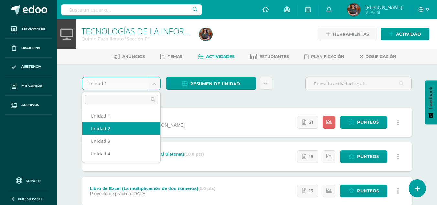
select select "Unidad 2"
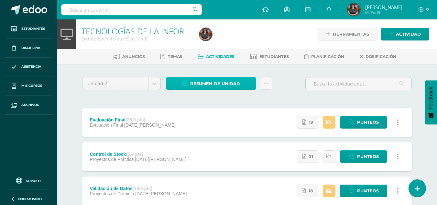
click at [225, 86] on span "Resumen de unidad" at bounding box center [215, 84] width 50 height 12
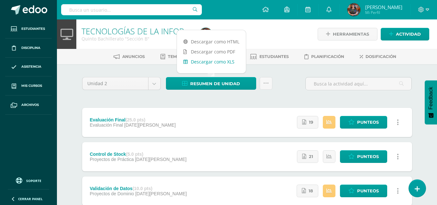
click at [231, 60] on link "Descargar como XLS" at bounding box center [211, 62] width 69 height 10
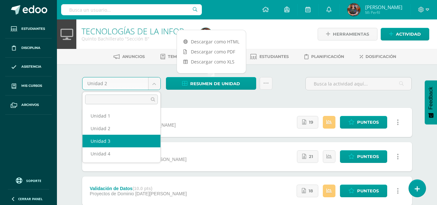
select select "Unidad 3"
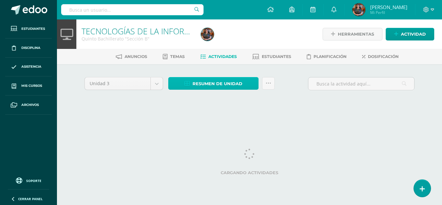
click at [227, 81] on span "Resumen de unidad" at bounding box center [217, 84] width 50 height 12
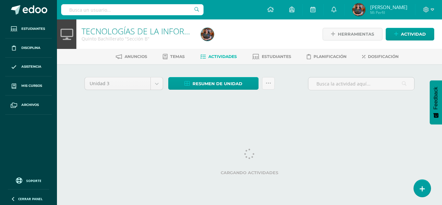
click at [258, 118] on div "Unidad 3 Unidad 1 Unidad 2 Unidad 3 Unidad 4 Resumen de unidad Enviar punteos a…" at bounding box center [249, 92] width 356 height 57
click at [186, 81] on icon at bounding box center [186, 83] width 5 height 5
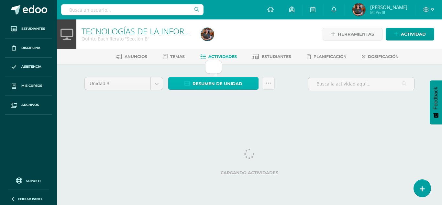
click at [186, 81] on icon at bounding box center [186, 83] width 5 height 5
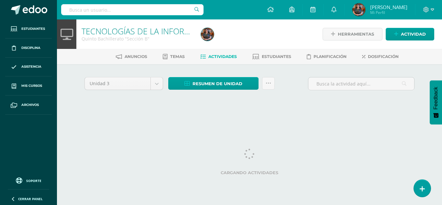
click at [269, 121] on html "Estudiantes Disciplina Asistencia Mis cursos Archivos Soporte Ayuda Reportar un…" at bounding box center [221, 60] width 442 height 121
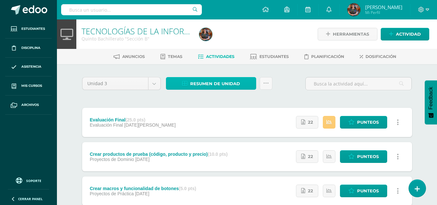
click at [246, 86] on link "Resumen de unidad" at bounding box center [211, 83] width 90 height 13
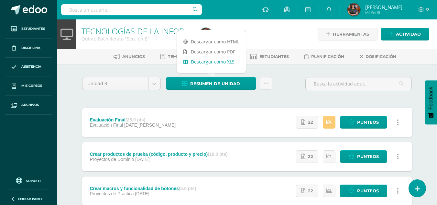
click at [226, 60] on link "Descargar como XLS" at bounding box center [211, 62] width 69 height 10
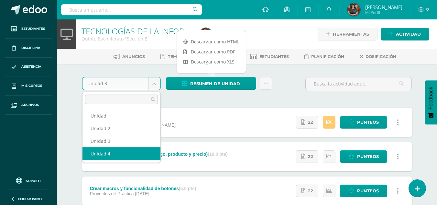
select select "Unidad 4"
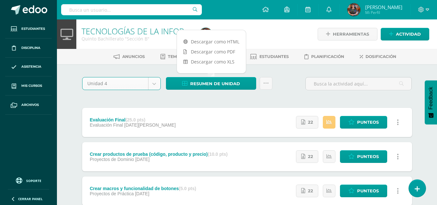
click at [289, 79] on div "Unidad 4 Unidad 1 Unidad 2 Unidad 3 Unidad 4 Resumen de unidad Enviar punteos a…" at bounding box center [247, 86] width 335 height 18
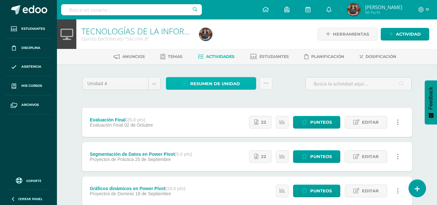
click at [236, 85] on span "Resumen de unidad" at bounding box center [215, 84] width 50 height 12
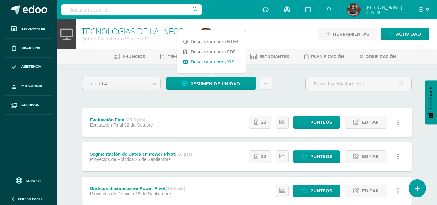
click at [224, 63] on link "Descargar como XLS" at bounding box center [211, 62] width 69 height 10
click at [396, 59] on span "Dosificación" at bounding box center [380, 56] width 31 height 5
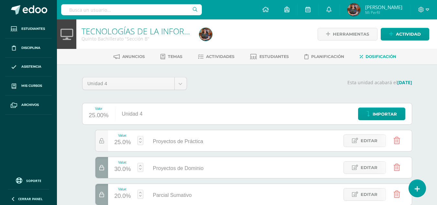
click at [209, 84] on p "Esta unidad acabará el 10/10/2025" at bounding box center [303, 83] width 217 height 6
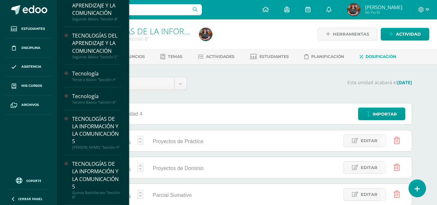
scroll to position [128, 0]
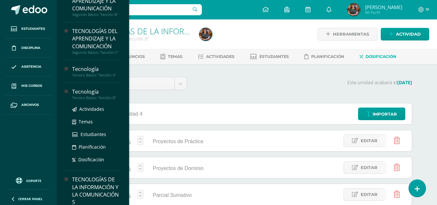
click at [88, 97] on div "Tercero Básico "Sección B"" at bounding box center [96, 97] width 49 height 5
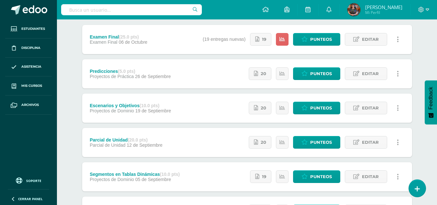
scroll to position [84, 0]
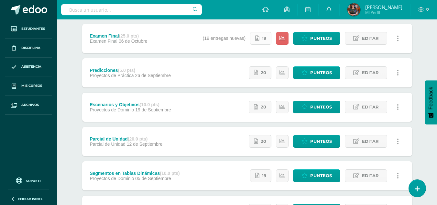
click at [266, 38] on span "19" at bounding box center [264, 38] width 4 height 12
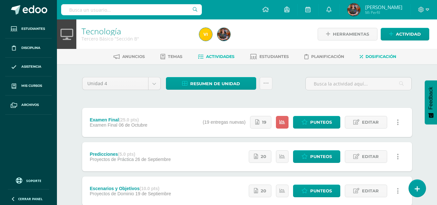
click at [388, 59] on span "Dosificación" at bounding box center [380, 56] width 31 height 5
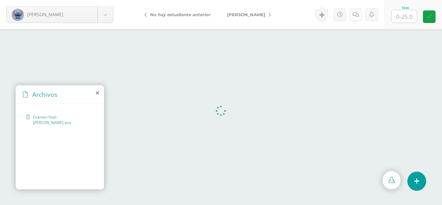
click at [354, 19] on link at bounding box center [355, 14] width 13 height 13
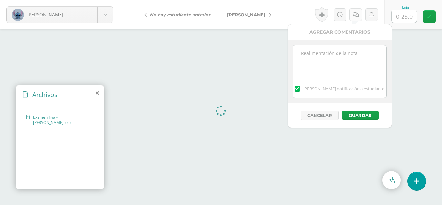
click at [354, 19] on link at bounding box center [355, 14] width 13 height 13
